Goal: Task Accomplishment & Management: Use online tool/utility

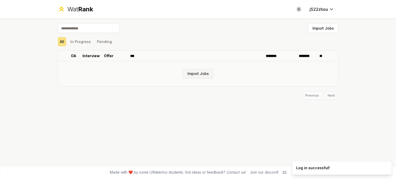
click at [197, 76] on button "Import Jobs" at bounding box center [198, 73] width 30 height 9
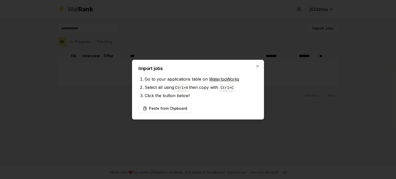
click at [221, 80] on link "WaterlooWorks" at bounding box center [224, 79] width 30 height 5
click at [177, 110] on button "Paste from Clipboard" at bounding box center [164, 108] width 53 height 9
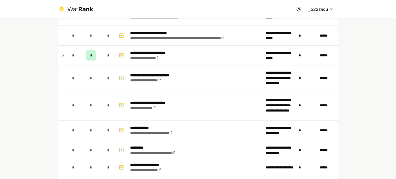
scroll to position [375, 0]
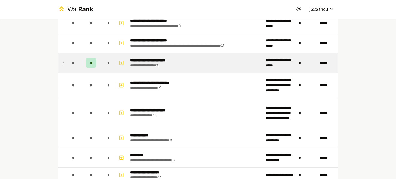
click at [90, 63] on span "*" at bounding box center [91, 62] width 2 height 5
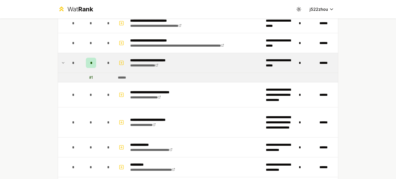
click at [90, 63] on span "*" at bounding box center [91, 62] width 2 height 5
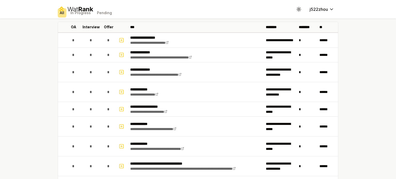
scroll to position [0, 0]
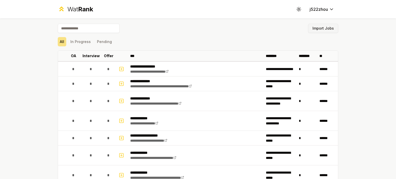
click at [312, 29] on button "Import Jobs" at bounding box center [323, 28] width 30 height 9
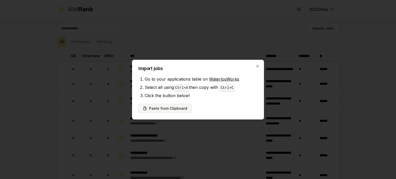
click at [172, 108] on button "Paste from Clipboard" at bounding box center [164, 108] width 53 height 9
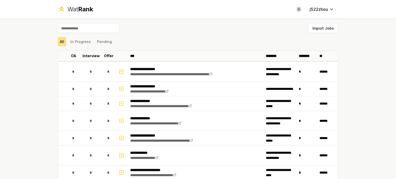
click at [103, 29] on input at bounding box center [89, 28] width 62 height 9
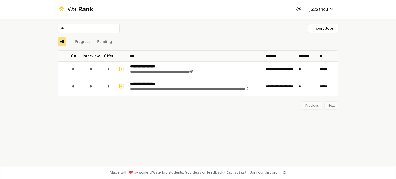
type input "*"
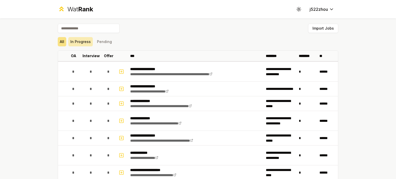
click at [75, 45] on button "In Progress" at bounding box center [80, 41] width 24 height 9
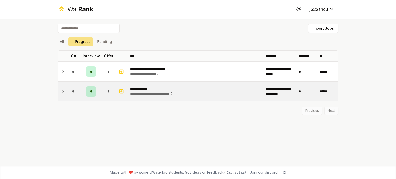
click at [90, 92] on span "*" at bounding box center [91, 91] width 2 height 5
click at [91, 93] on span "*" at bounding box center [91, 91] width 2 height 5
click at [154, 95] on link "**********" at bounding box center [151, 94] width 42 height 4
click at [91, 90] on span "*" at bounding box center [91, 91] width 2 height 5
click at [63, 88] on icon at bounding box center [63, 91] width 4 height 6
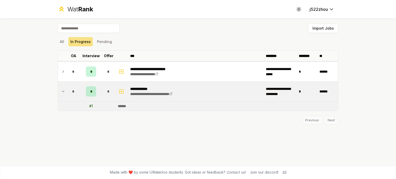
click at [92, 93] on div "*" at bounding box center [91, 91] width 10 height 10
click at [122, 93] on icon "button" at bounding box center [121, 91] width 5 height 6
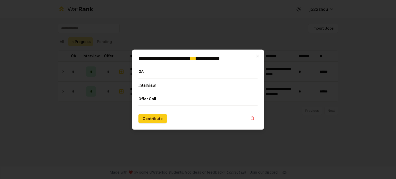
click at [162, 83] on button "Interview" at bounding box center [197, 84] width 119 height 13
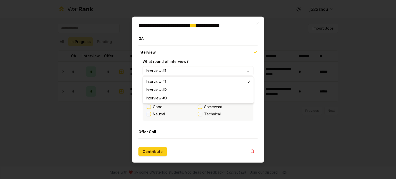
click at [166, 68] on button "Interview #1" at bounding box center [198, 70] width 111 height 9
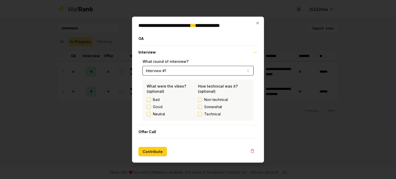
click at [166, 68] on button "Interview #1" at bounding box center [198, 70] width 111 height 9
drag, startPoint x: 257, startPoint y: 23, endPoint x: 246, endPoint y: 45, distance: 24.7
click at [246, 45] on div "**********" at bounding box center [198, 89] width 132 height 146
click at [252, 150] on icon "button" at bounding box center [252, 151] width 4 height 4
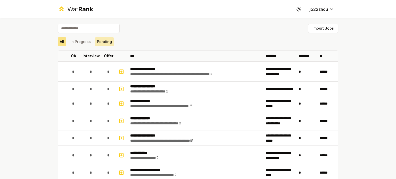
click at [97, 44] on button "Pending" at bounding box center [104, 41] width 19 height 9
click at [78, 43] on button "In Progress" at bounding box center [80, 41] width 24 height 9
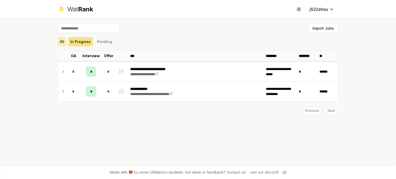
click at [59, 45] on button "All" at bounding box center [62, 41] width 9 height 9
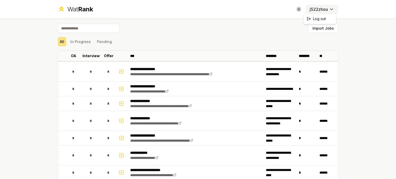
click at [312, 8] on html "**********" at bounding box center [198, 89] width 396 height 179
click at [62, 10] on icon at bounding box center [61, 8] width 7 height 7
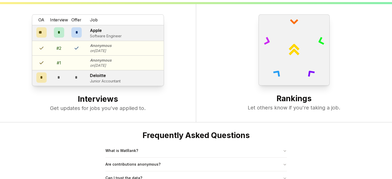
scroll to position [198, 0]
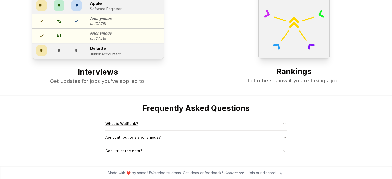
click at [132, 127] on button "What is WatRank?" at bounding box center [195, 123] width 181 height 13
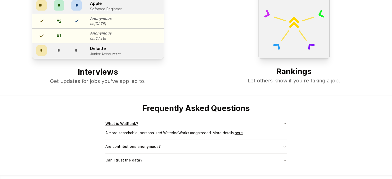
scroll to position [207, 0]
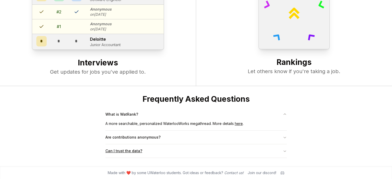
click at [135, 152] on button "Can I trust the data?" at bounding box center [195, 150] width 181 height 13
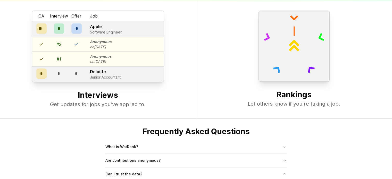
scroll to position [173, 0]
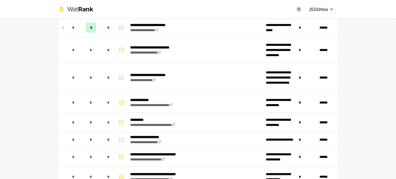
scroll to position [482, 0]
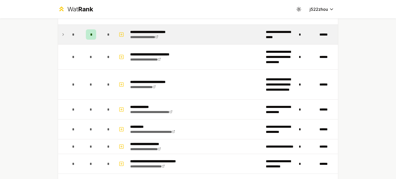
click at [61, 32] on icon at bounding box center [63, 34] width 4 height 6
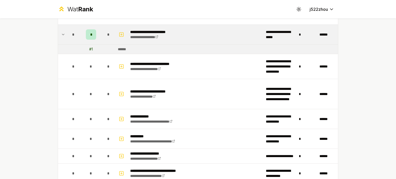
click at [88, 32] on div "*" at bounding box center [91, 34] width 10 height 10
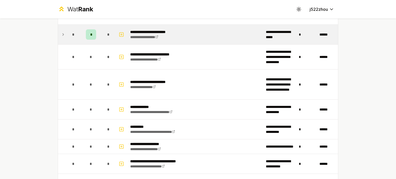
click at [88, 32] on div "*" at bounding box center [91, 34] width 10 height 10
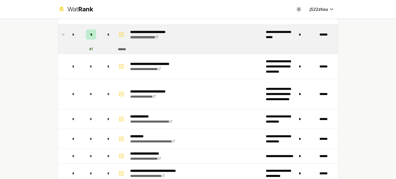
click at [148, 36] on link "**********" at bounding box center [144, 37] width 28 height 4
